Goal: Task Accomplishment & Management: Complete application form

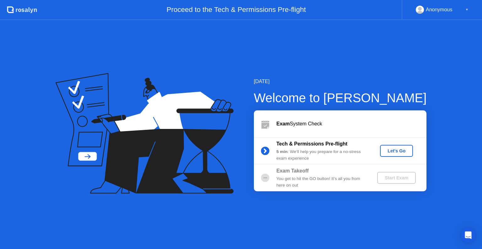
click at [395, 151] on div "Let's Go" at bounding box center [396, 150] width 28 height 5
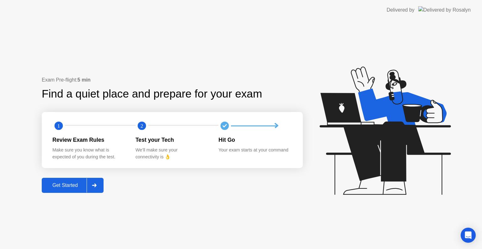
click at [63, 185] on div "Get Started" at bounding box center [65, 186] width 43 height 6
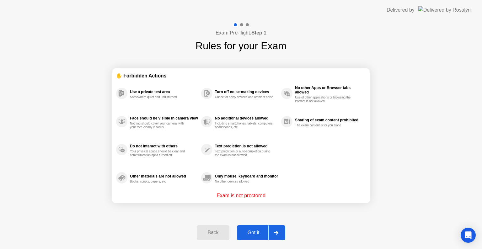
click at [233, 199] on p "Exam is not proctored" at bounding box center [240, 196] width 49 height 8
click at [248, 235] on div "Got it" at bounding box center [253, 233] width 29 height 6
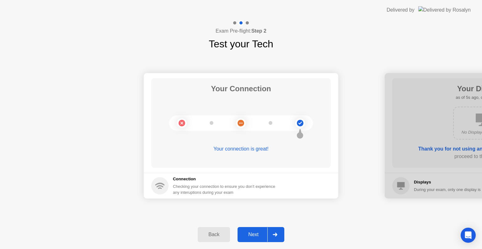
click at [246, 236] on div "Next" at bounding box center [253, 235] width 28 height 6
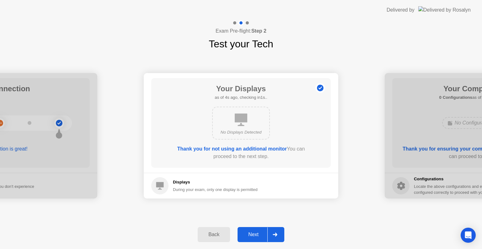
click at [247, 236] on div "Next" at bounding box center [253, 235] width 28 height 6
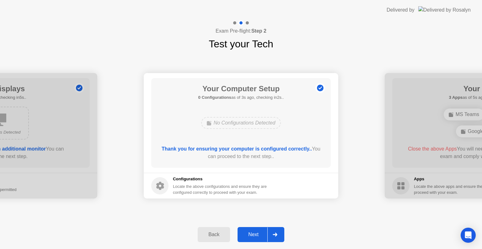
click at [249, 232] on div "Next" at bounding box center [253, 235] width 28 height 6
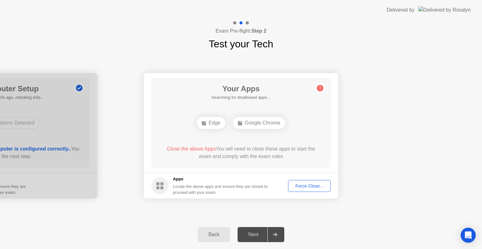
click at [214, 122] on div "Edge" at bounding box center [211, 123] width 29 height 12
click at [361, 228] on div "Back Next" at bounding box center [241, 234] width 482 height 29
click at [305, 188] on div "Force Close..." at bounding box center [309, 185] width 38 height 5
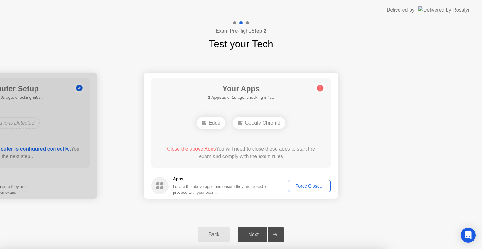
drag, startPoint x: 254, startPoint y: 142, endPoint x: 219, endPoint y: 143, distance: 34.8
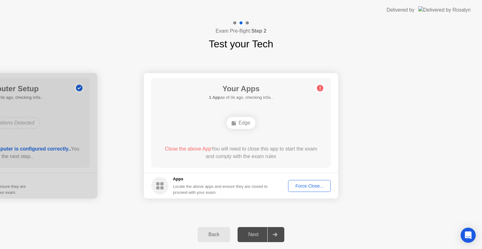
click at [309, 185] on div "Force Close..." at bounding box center [309, 185] width 38 height 5
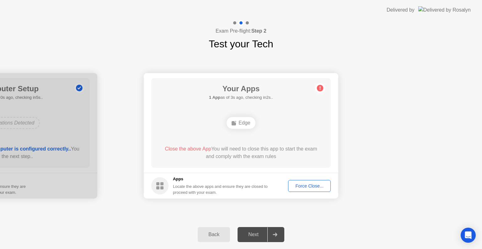
drag, startPoint x: 256, startPoint y: 110, endPoint x: 243, endPoint y: 112, distance: 12.6
click at [248, 111] on div "Your Apps 1 App as of 3s ago, checking in2s.. Edge Close the above App You will…" at bounding box center [240, 123] width 179 height 90
drag, startPoint x: 224, startPoint y: 120, endPoint x: 228, endPoint y: 123, distance: 5.4
click at [225, 121] on div "Edge" at bounding box center [241, 122] width 144 height 17
click at [305, 183] on div "Force Close..." at bounding box center [309, 185] width 38 height 5
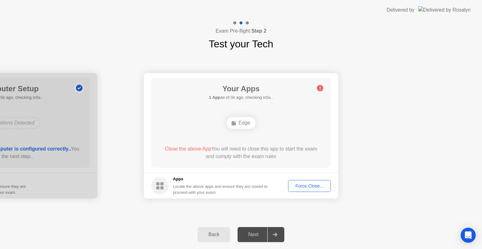
click at [304, 183] on div "Force Close..." at bounding box center [309, 185] width 38 height 5
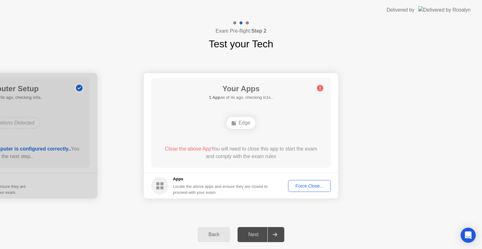
click at [302, 188] on div "Force Close..." at bounding box center [309, 185] width 38 height 5
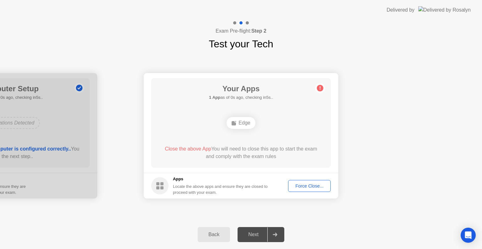
click at [237, 122] on div "Edge" at bounding box center [240, 123] width 29 height 12
click at [320, 186] on div "Force Close..." at bounding box center [309, 185] width 38 height 5
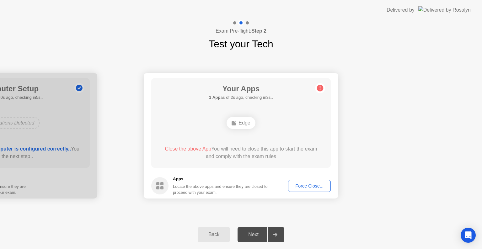
click at [297, 181] on button "Force Close..." at bounding box center [309, 186] width 43 height 12
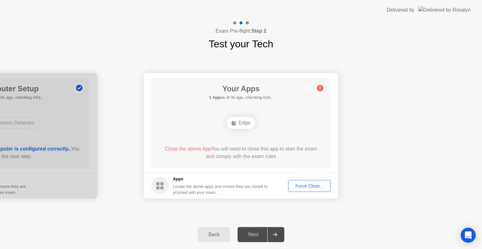
click at [298, 186] on div "Force Close..." at bounding box center [309, 185] width 38 height 5
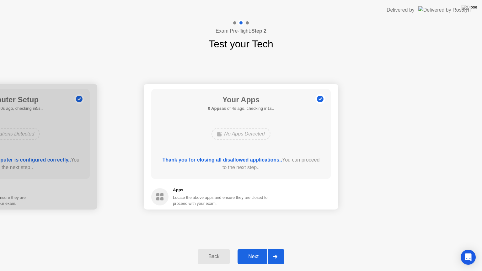
click at [252, 249] on div "Next" at bounding box center [253, 257] width 28 height 6
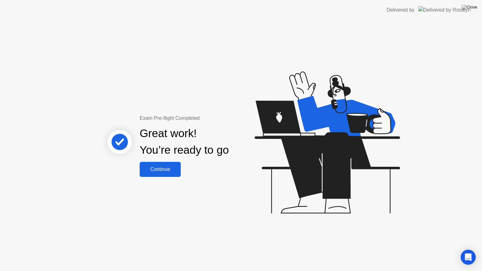
click at [161, 176] on button "Continue" at bounding box center [160, 169] width 41 height 15
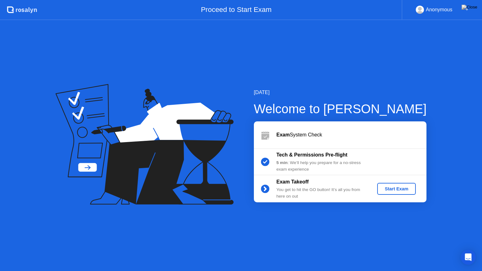
click at [401, 190] on div "Start Exam" at bounding box center [396, 188] width 34 height 5
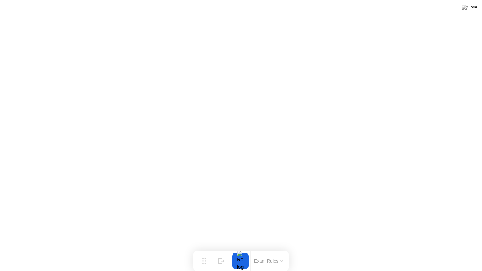
click at [241, 249] on div at bounding box center [240, 261] width 13 height 16
click at [272, 249] on button "Exam Rules" at bounding box center [268, 261] width 33 height 6
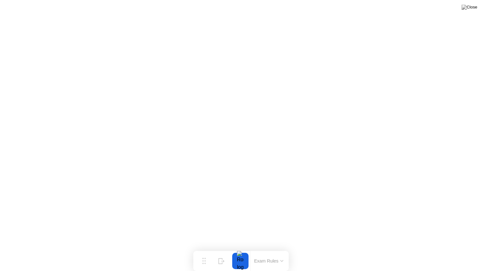
click at [245, 249] on div at bounding box center [240, 261] width 13 height 16
drag, startPoint x: 220, startPoint y: 262, endPoint x: 205, endPoint y: 262, distance: 15.4
click at [205, 249] on div "Move Hide" at bounding box center [212, 261] width 35 height 16
click at [204, 249] on icon at bounding box center [203, 258] width 3 height 6
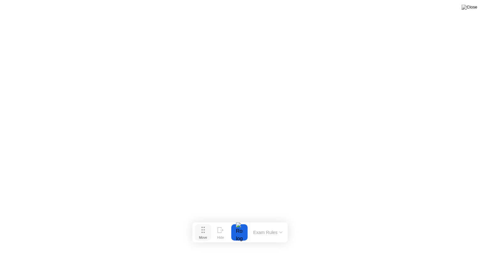
drag, startPoint x: 208, startPoint y: 261, endPoint x: 208, endPoint y: 222, distance: 39.2
click at [207, 226] on button "Move" at bounding box center [203, 232] width 16 height 16
click at [247, 230] on div at bounding box center [239, 226] width 16 height 16
click at [229, 228] on div "Move Hide Exam Rules" at bounding box center [239, 226] width 95 height 20
click at [236, 228] on div at bounding box center [239, 226] width 13 height 16
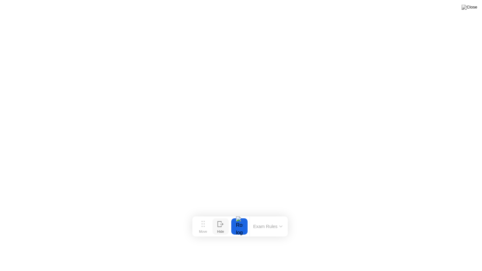
click at [219, 230] on div "Hide" at bounding box center [220, 232] width 7 height 4
click at [472, 249] on div at bounding box center [476, 261] width 13 height 16
click at [464, 249] on button "Show" at bounding box center [457, 261] width 16 height 16
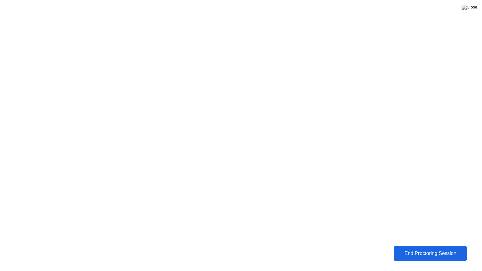
click at [422, 247] on button "End Proctoring Session" at bounding box center [430, 253] width 74 height 15
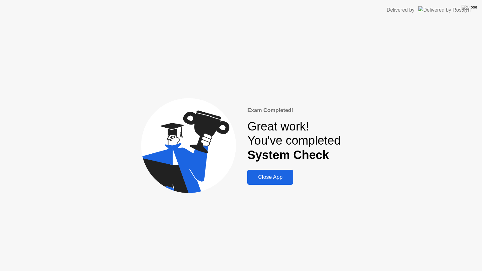
click at [273, 182] on button "Close App" at bounding box center [270, 177] width 46 height 15
